Goal: Navigation & Orientation: Find specific page/section

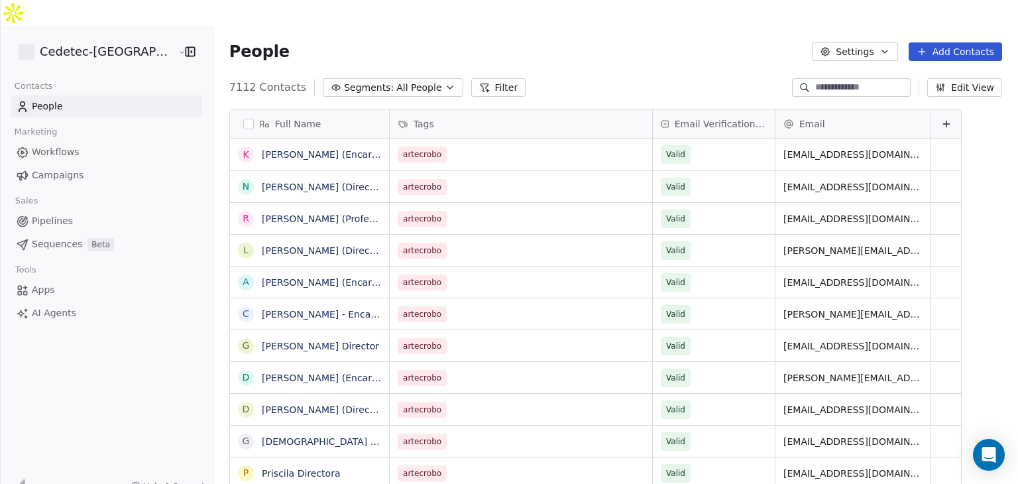
scroll to position [415, 829]
click at [58, 99] on span "People" at bounding box center [47, 106] width 31 height 14
click at [57, 99] on span "People" at bounding box center [47, 106] width 31 height 14
